Goal: Transaction & Acquisition: Purchase product/service

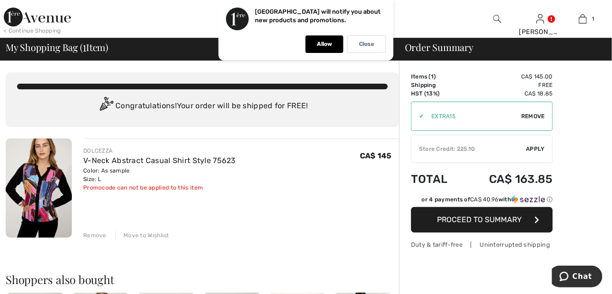
scroll to position [257, 0]
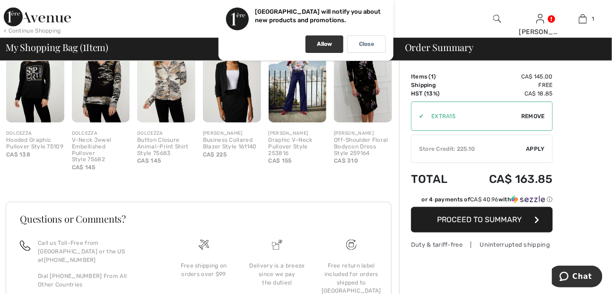
click at [321, 46] on p "Allow" at bounding box center [324, 44] width 15 height 7
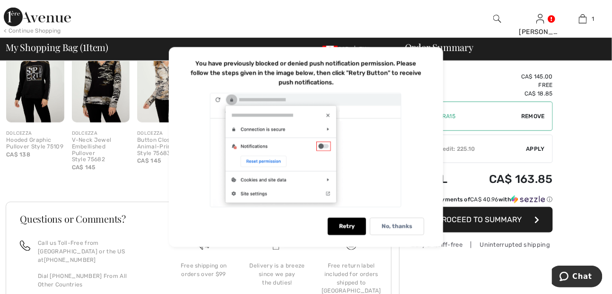
click at [328, 114] on div at bounding box center [306, 150] width 236 height 116
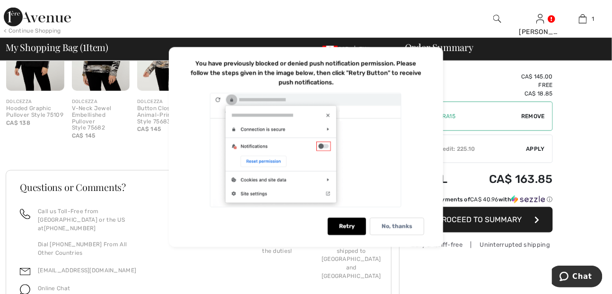
scroll to position [323, 0]
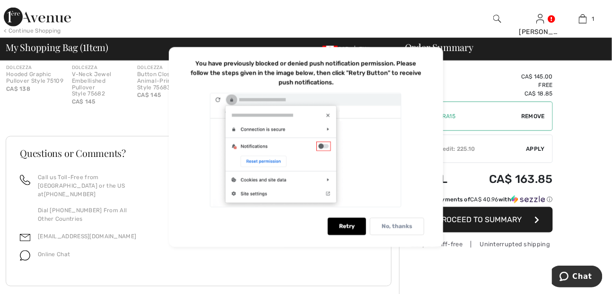
click at [391, 226] on p "No, thanks" at bounding box center [396, 226] width 31 height 7
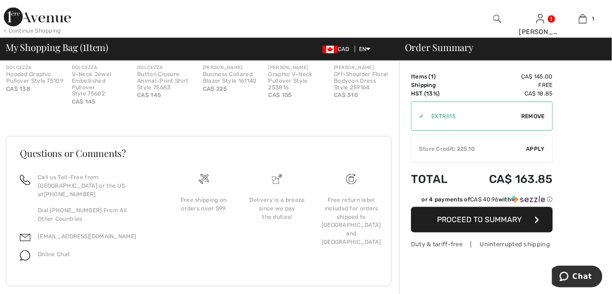
click at [492, 217] on span "Proceed to Summary" at bounding box center [479, 219] width 85 height 9
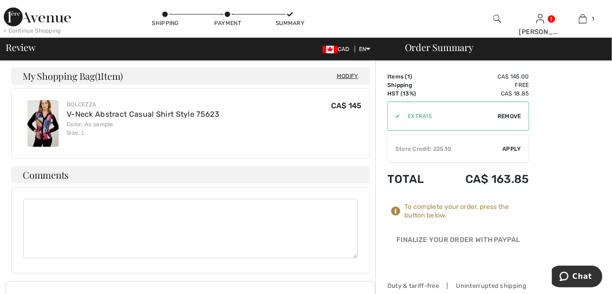
scroll to position [236, 0]
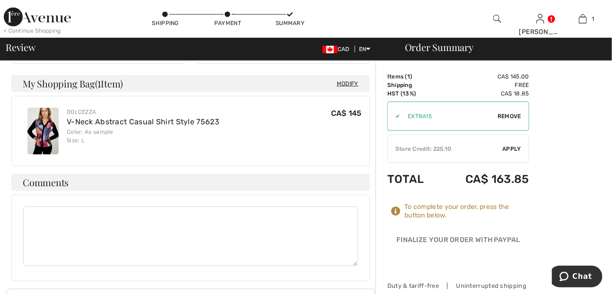
click at [506, 114] on span "Remove" at bounding box center [509, 116] width 24 height 9
click at [397, 114] on input "TEXT" at bounding box center [445, 116] width 115 height 28
type input "EXTRE15"
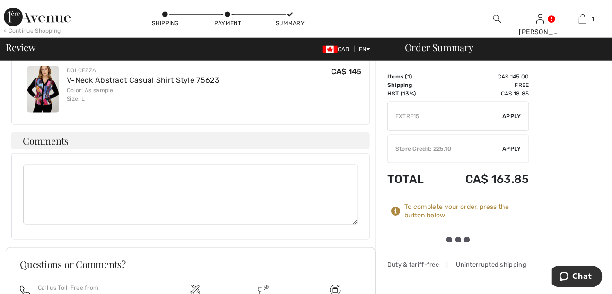
scroll to position [378, 0]
